Goal: Task Accomplishment & Management: Use online tool/utility

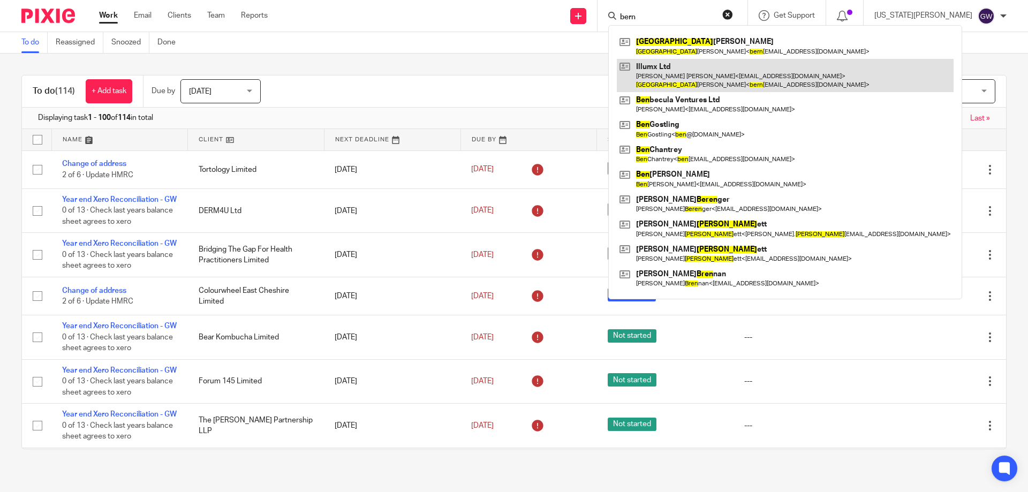
type input "bern"
click at [708, 77] on link at bounding box center [785, 75] width 337 height 33
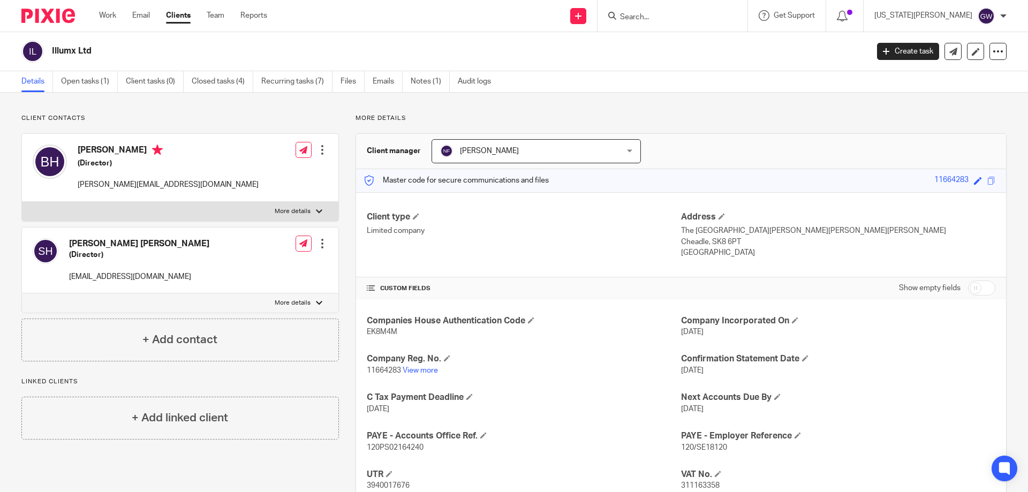
click at [317, 148] on div at bounding box center [322, 150] width 11 height 11
click at [256, 168] on link "Edit contact" at bounding box center [271, 174] width 102 height 16
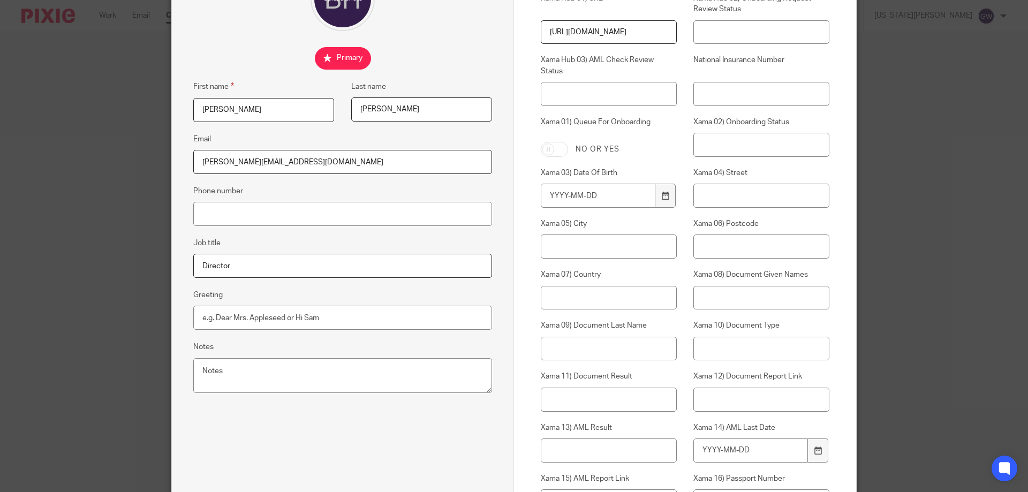
scroll to position [161, 0]
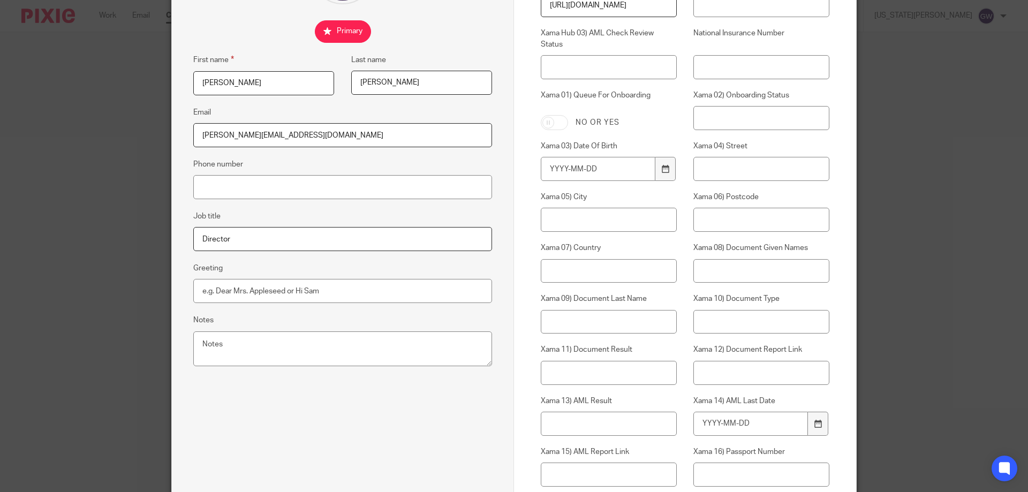
click at [301, 141] on input "bernie@fluxdisplay.com" at bounding box center [342, 135] width 299 height 24
drag, startPoint x: 292, startPoint y: 128, endPoint x: 158, endPoint y: 137, distance: 134.6
click at [158, 137] on div "Edit contact First name Bernie Last name Harris Email bernie@fluxdisplay.com Ph…" at bounding box center [514, 246] width 1028 height 492
paste input "illumx"
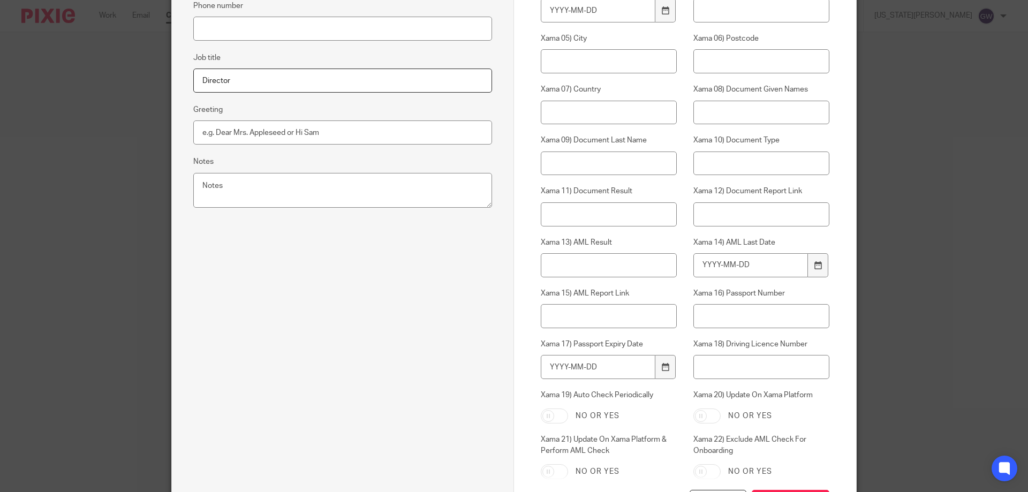
scroll to position [321, 0]
type input "bernie@illumx.com"
click at [796, 491] on input "Save contact" at bounding box center [790, 499] width 78 height 23
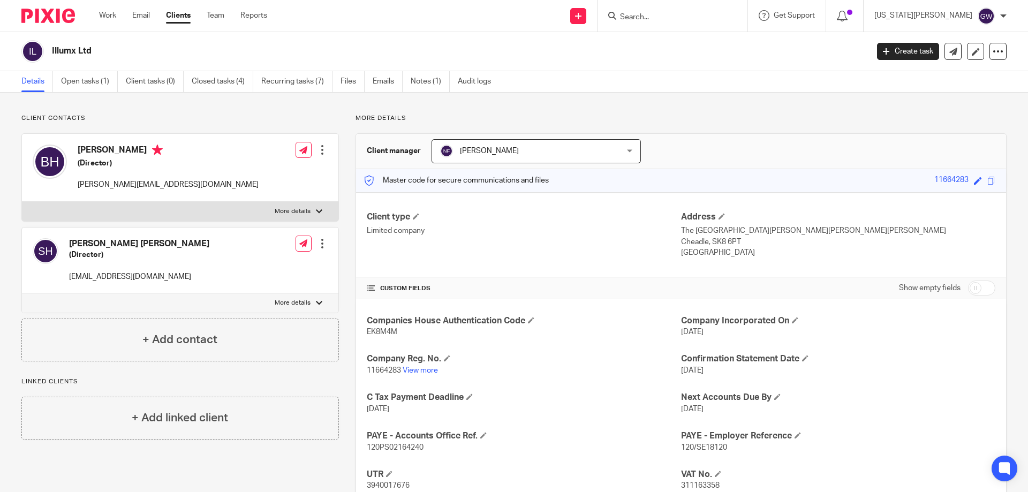
click at [704, 13] on input "Search" at bounding box center [667, 18] width 96 height 10
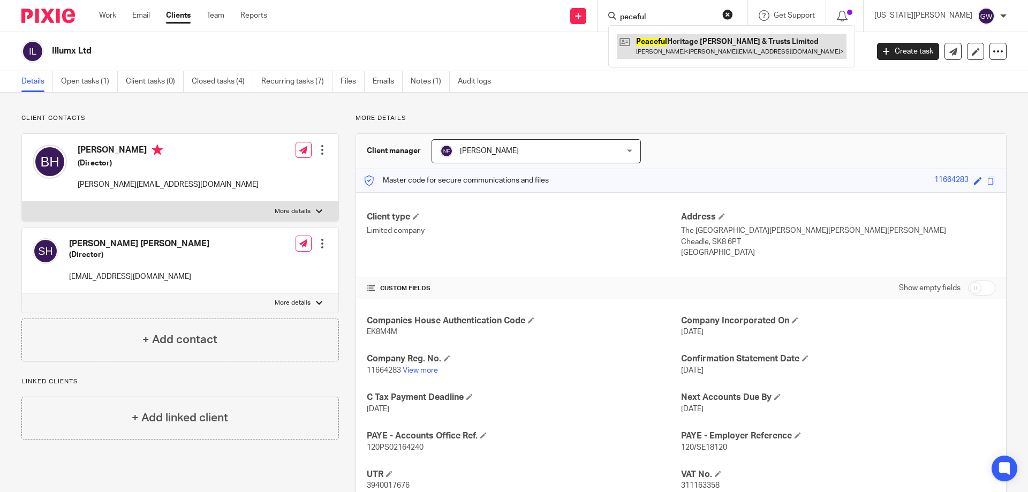
type input "peceful"
click at [732, 47] on link at bounding box center [732, 46] width 230 height 25
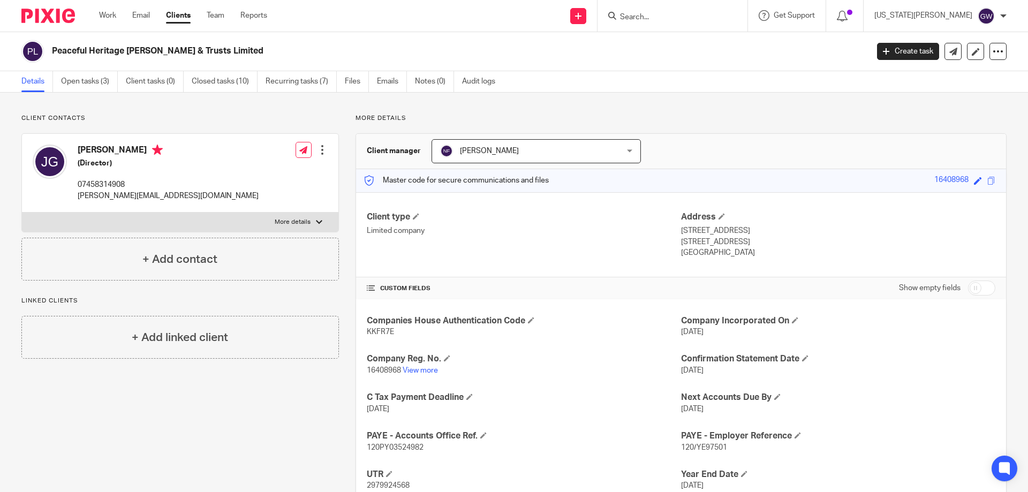
scroll to position [75, 0]
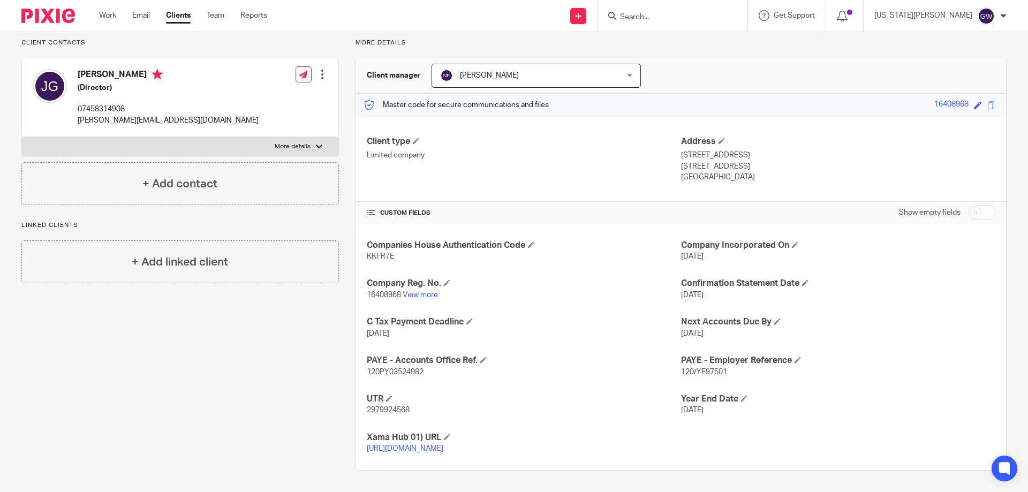
click at [385, 293] on span "16408968" at bounding box center [384, 294] width 34 height 7
copy p "16408968"
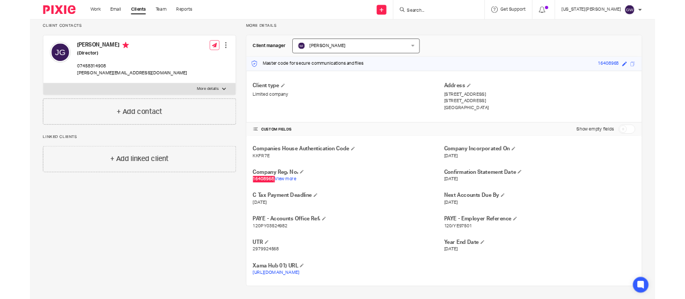
scroll to position [74, 0]
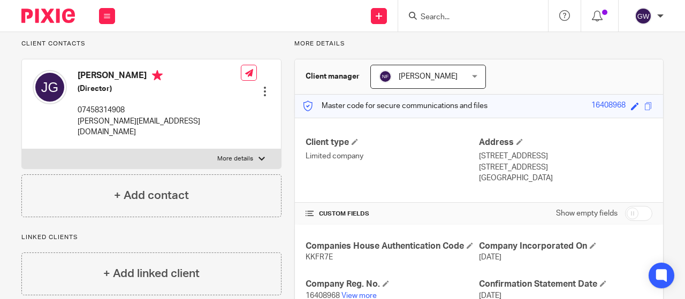
click at [427, 19] on input "Search" at bounding box center [468, 18] width 96 height 10
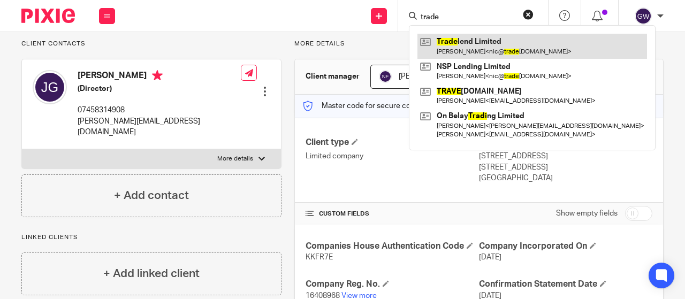
type input "trade"
click at [447, 36] on link at bounding box center [532, 46] width 230 height 25
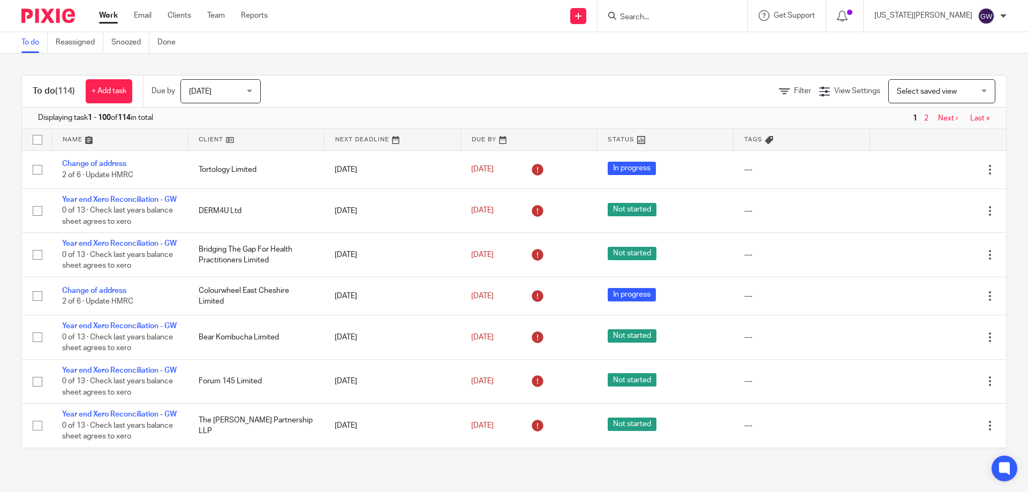
click at [700, 17] on input "Search" at bounding box center [667, 18] width 96 height 10
type input "colour"
click at [703, 42] on link at bounding box center [717, 46] width 200 height 25
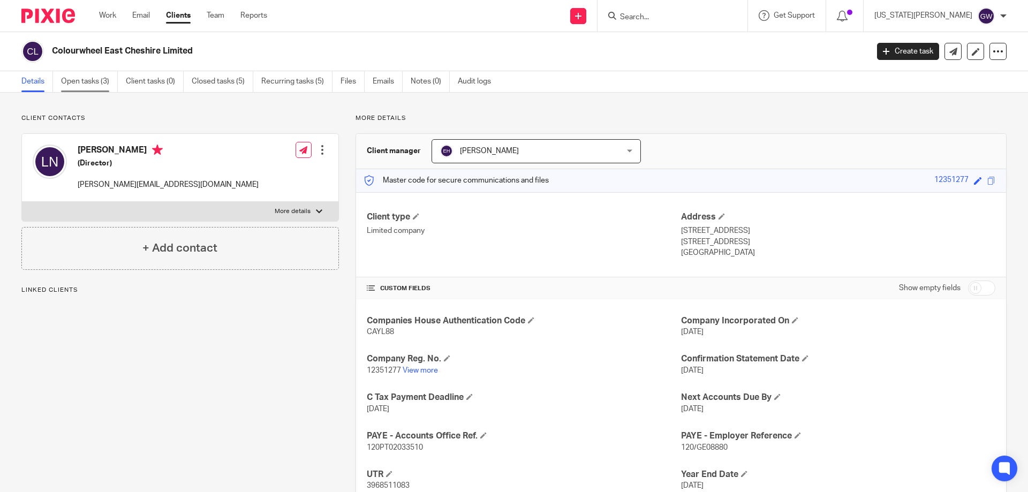
click at [109, 80] on link "Open tasks (3)" at bounding box center [89, 81] width 57 height 21
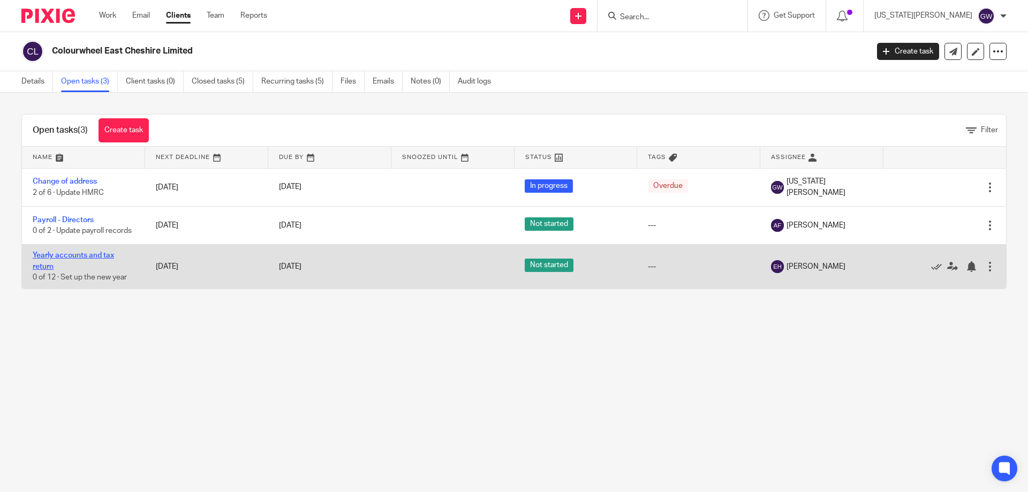
click at [81, 262] on link "Yearly accounts and tax return" at bounding box center [73, 261] width 81 height 18
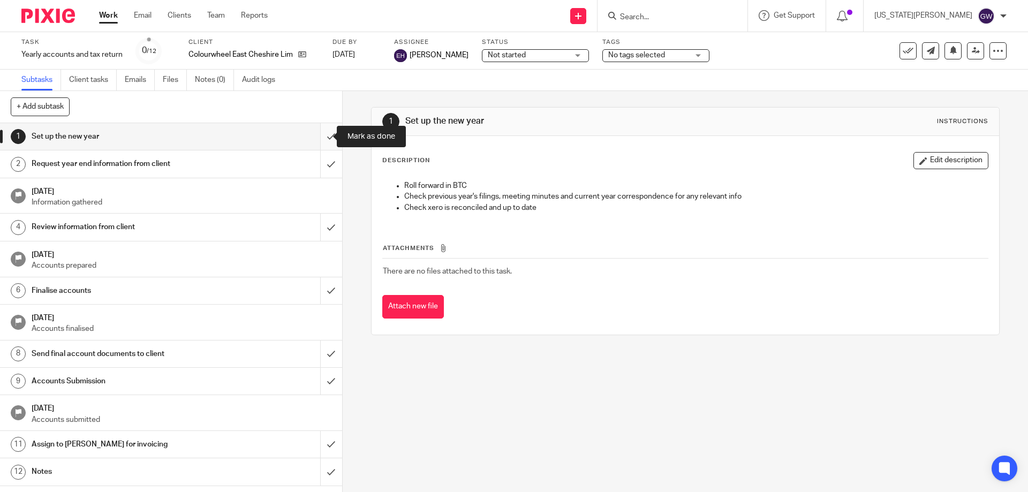
click at [311, 138] on input "submit" at bounding box center [171, 136] width 342 height 27
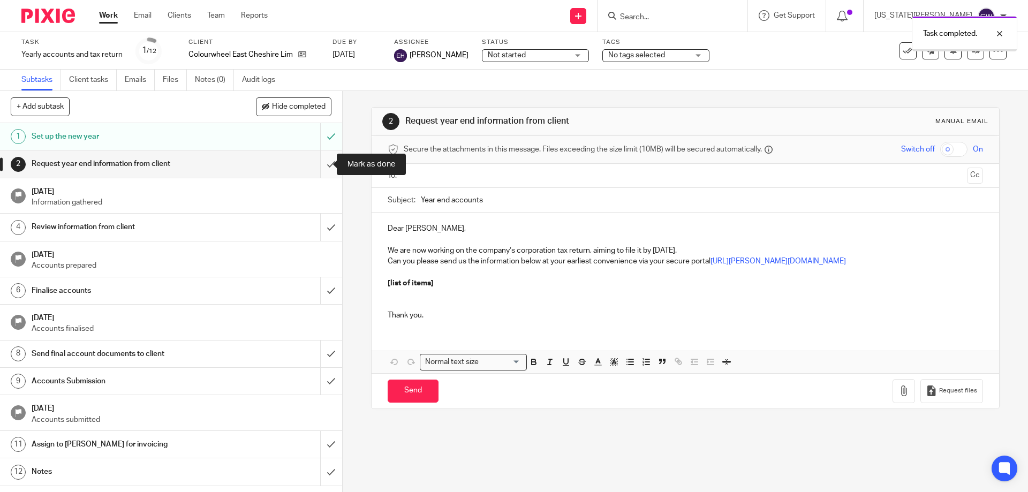
click at [323, 156] on input "submit" at bounding box center [171, 163] width 342 height 27
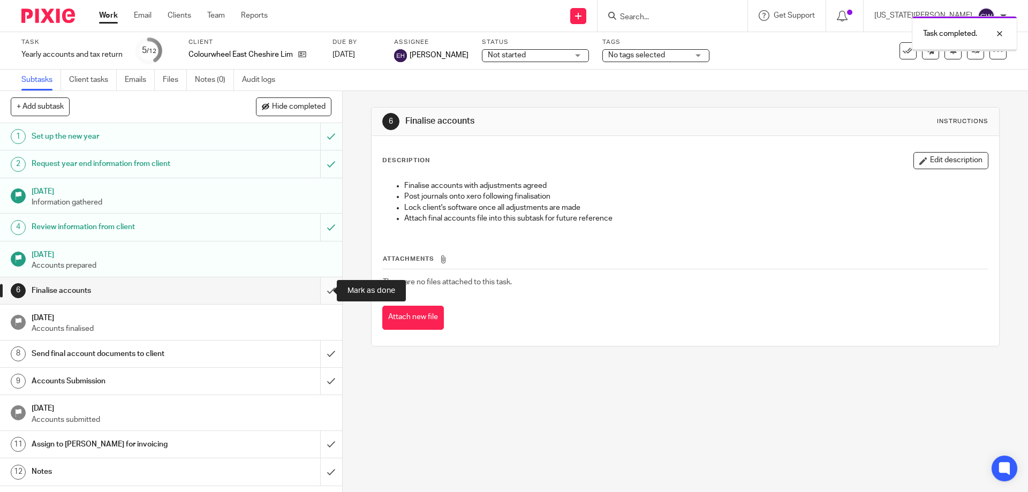
click at [323, 288] on input "submit" at bounding box center [171, 290] width 342 height 27
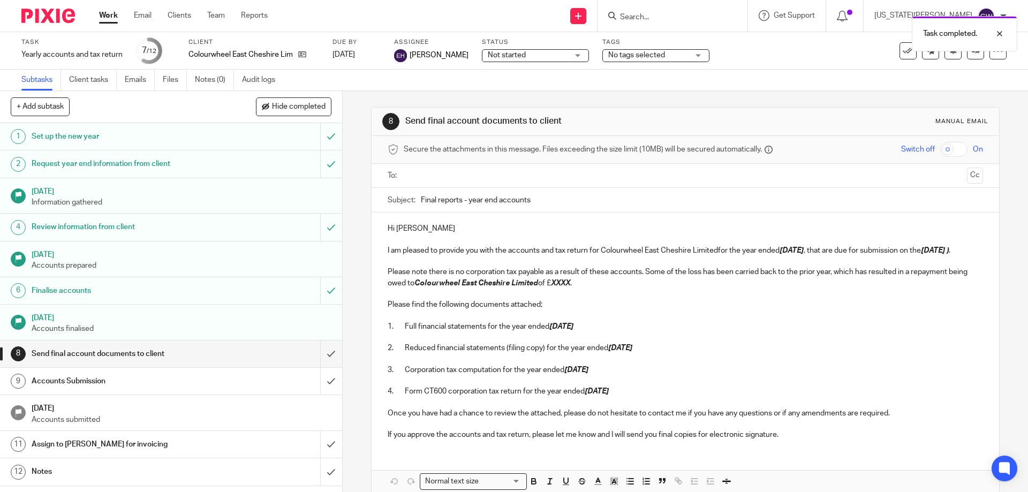
click at [429, 182] on ul at bounding box center [685, 176] width 561 height 18
click at [429, 159] on div "Secure the attachments in this message. Files exceeding the size limit (10MB) w…" at bounding box center [684, 150] width 627 height 28
click at [405, 165] on div at bounding box center [685, 176] width 561 height 24
click at [413, 170] on input "text" at bounding box center [684, 176] width 554 height 12
click at [407, 258] on p "I am pleased to provide you with the accounts and tax return for Colourwheel Ea…" at bounding box center [684, 252] width 595 height 11
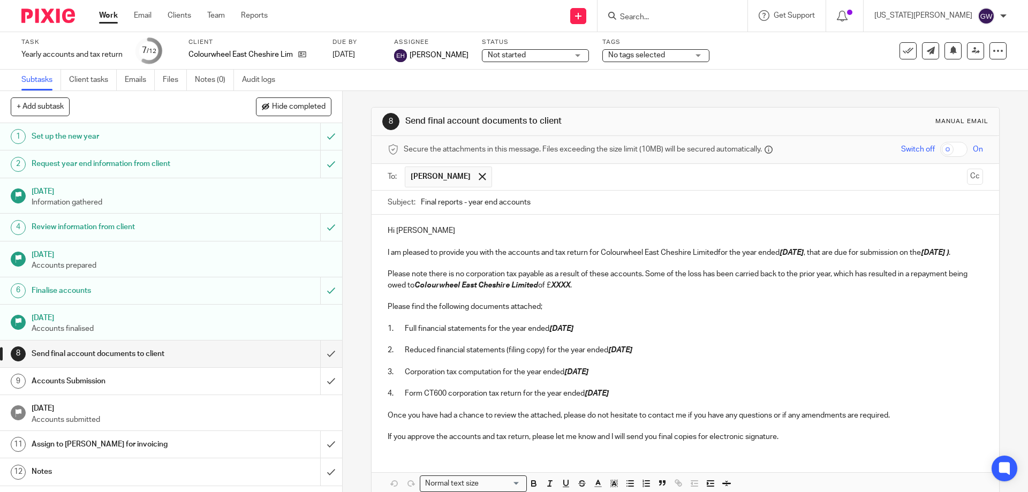
click at [406, 258] on p "I am pleased to provide you with the accounts and tax return for Colourwheel Ea…" at bounding box center [684, 252] width 595 height 11
click at [717, 252] on p "I am pleased to provide you with the accounts and tax return for Colourwheel Ea…" at bounding box center [684, 252] width 595 height 11
click at [825, 250] on p "I am pleased to provide you with the accounts and tax return for Colourwheel Ea…" at bounding box center [684, 252] width 595 height 11
click at [824, 254] on p "I am pleased to provide you with the accounts and tax return for Colourwheel Ea…" at bounding box center [684, 252] width 595 height 11
click at [691, 312] on p "Please find the following documents attached;" at bounding box center [684, 306] width 595 height 11
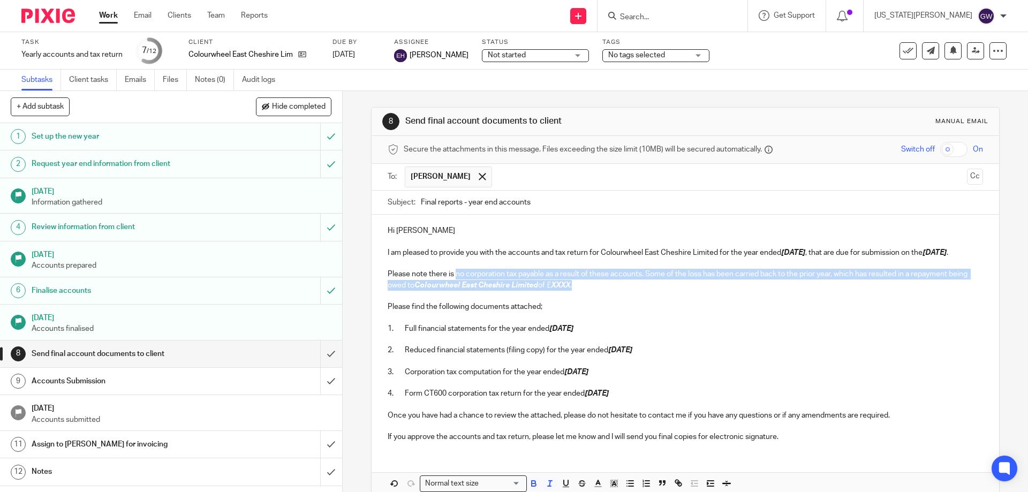
drag, startPoint x: 625, startPoint y: 300, endPoint x: 452, endPoint y: 286, distance: 173.4
click at [452, 286] on p "Please note there is no corporation tax payable as a result of these accounts. …" at bounding box center [684, 280] width 595 height 22
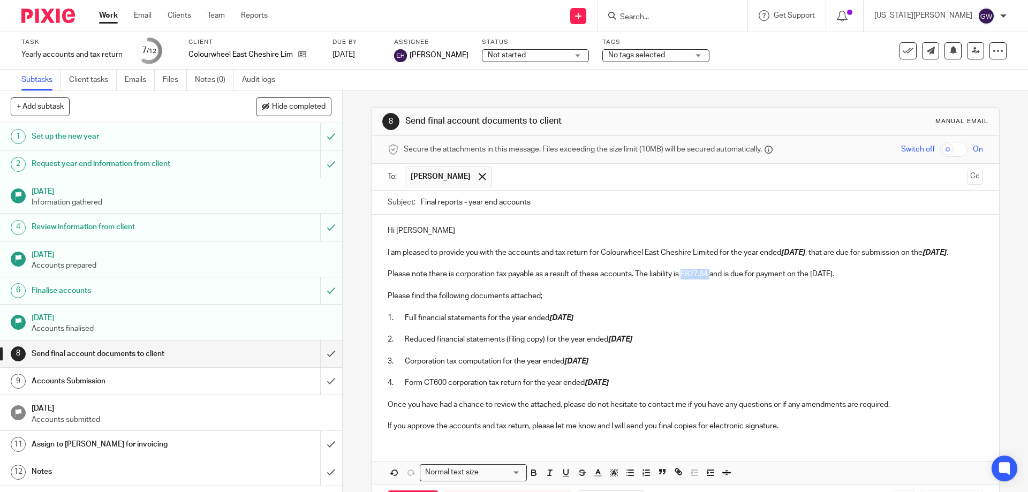
drag, startPoint x: 682, startPoint y: 283, endPoint x: 711, endPoint y: 286, distance: 29.1
click at [711, 279] on p "Please note there is corporation tax payable as a result of these accounts. The…" at bounding box center [684, 274] width 595 height 11
click at [536, 480] on button "button" at bounding box center [533, 472] width 13 height 13
drag, startPoint x: 812, startPoint y: 284, endPoint x: 856, endPoint y: 288, distance: 44.6
click at [856, 279] on p "Please note there is corporation tax payable as a result of these accounts. The…" at bounding box center [684, 274] width 595 height 11
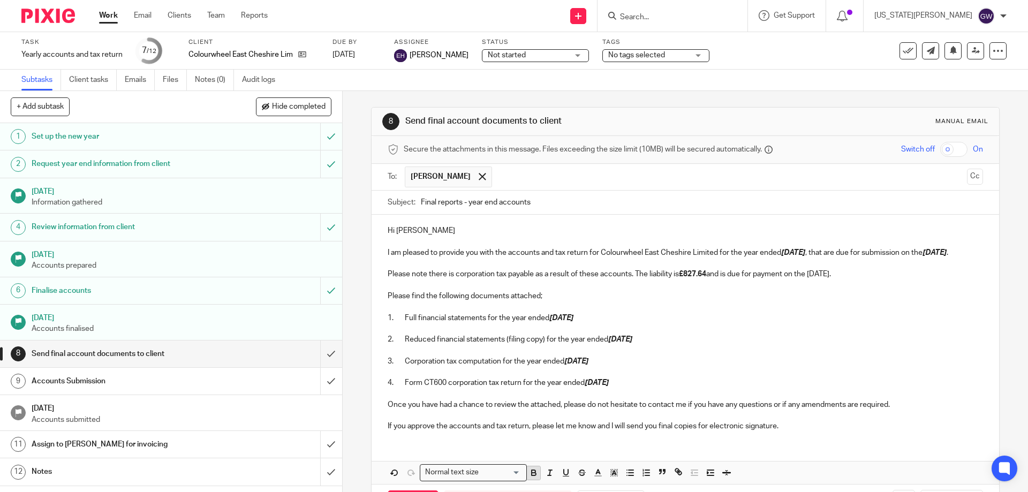
click at [531, 475] on icon "button" at bounding box center [533, 474] width 4 height 3
click at [545, 477] on icon "button" at bounding box center [550, 473] width 10 height 10
drag, startPoint x: 685, startPoint y: 284, endPoint x: 707, endPoint y: 284, distance: 21.9
click at [706, 278] on strong "£827.64" at bounding box center [692, 273] width 27 height 7
click at [548, 477] on icon "button" at bounding box center [550, 473] width 10 height 10
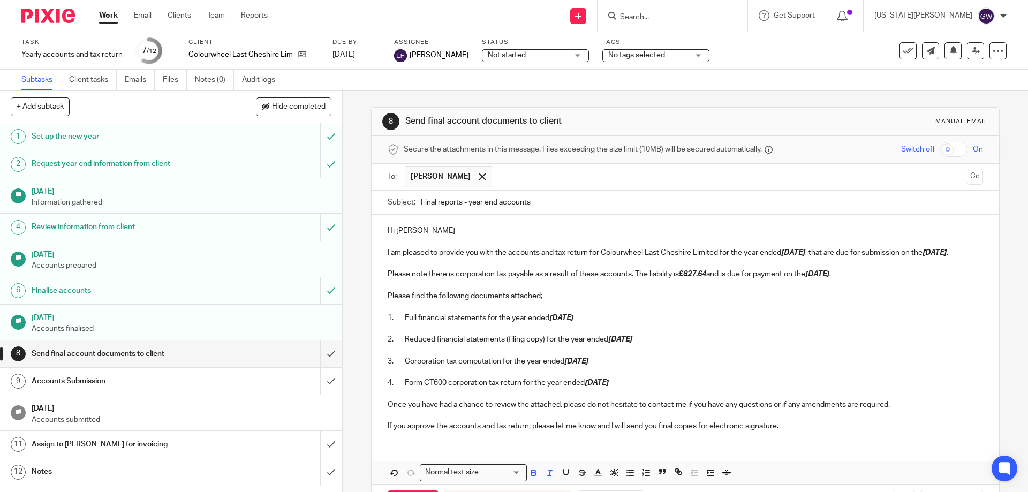
click at [670, 367] on p "3. Corporation tax computation for the year ended [DATE]" at bounding box center [684, 361] width 595 height 11
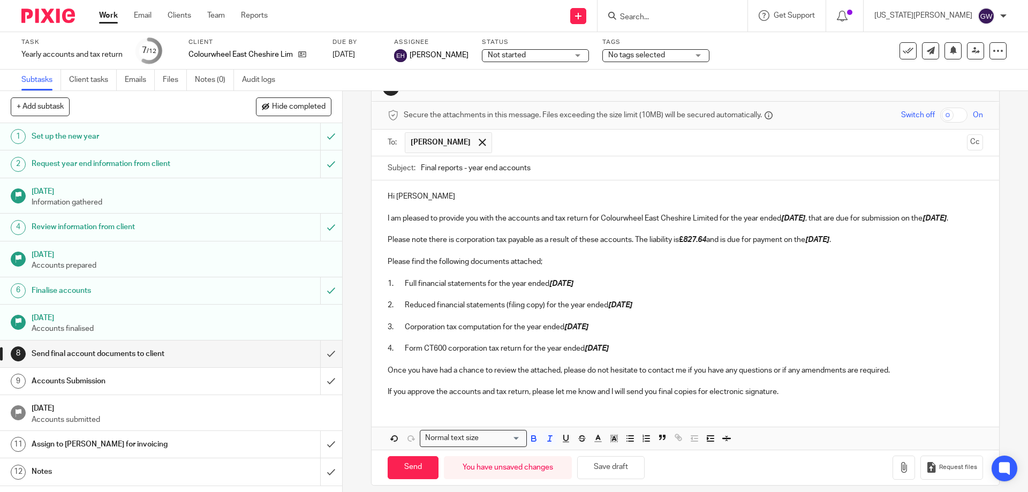
scroll to position [55, 0]
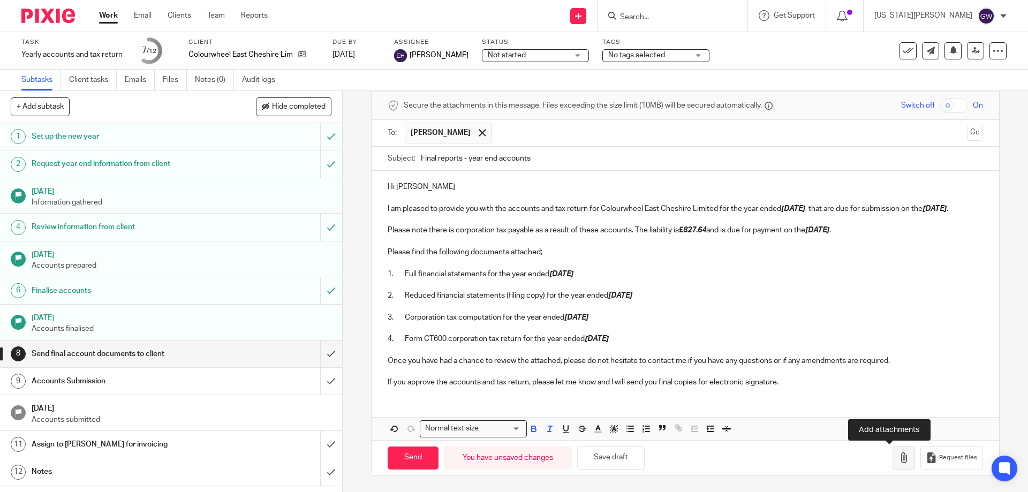
click at [892, 451] on button "button" at bounding box center [903, 458] width 22 height 24
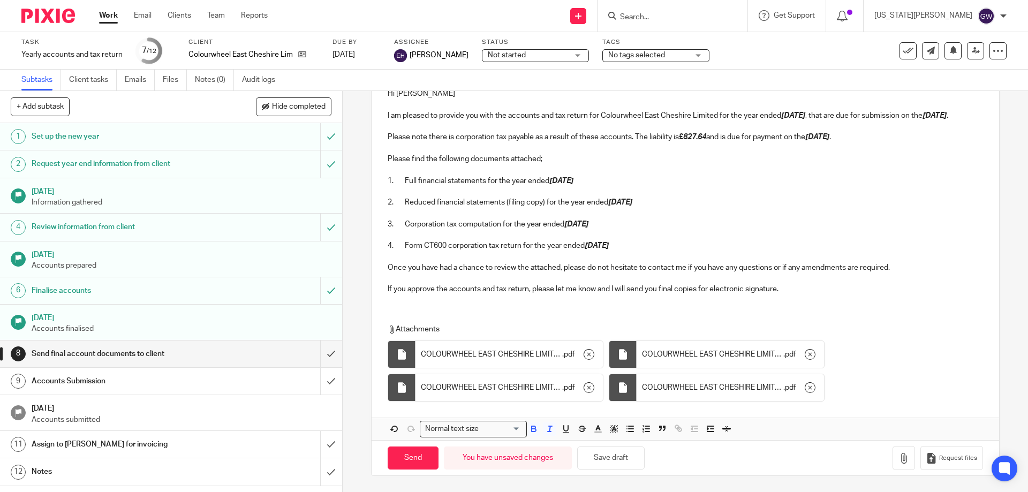
scroll to position [149, 0]
click at [430, 452] on input "Send" at bounding box center [412, 457] width 51 height 23
type input "Sent"
